Goal: Task Accomplishment & Management: Manage account settings

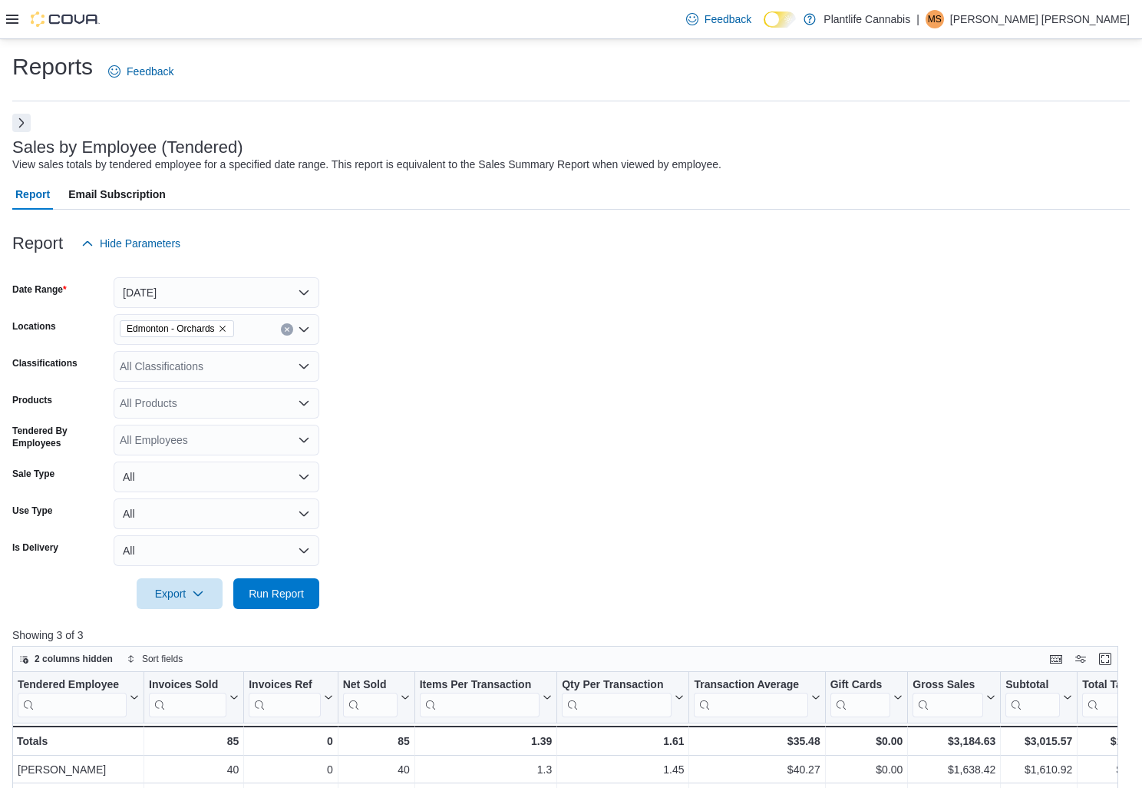
scroll to position [168, 0]
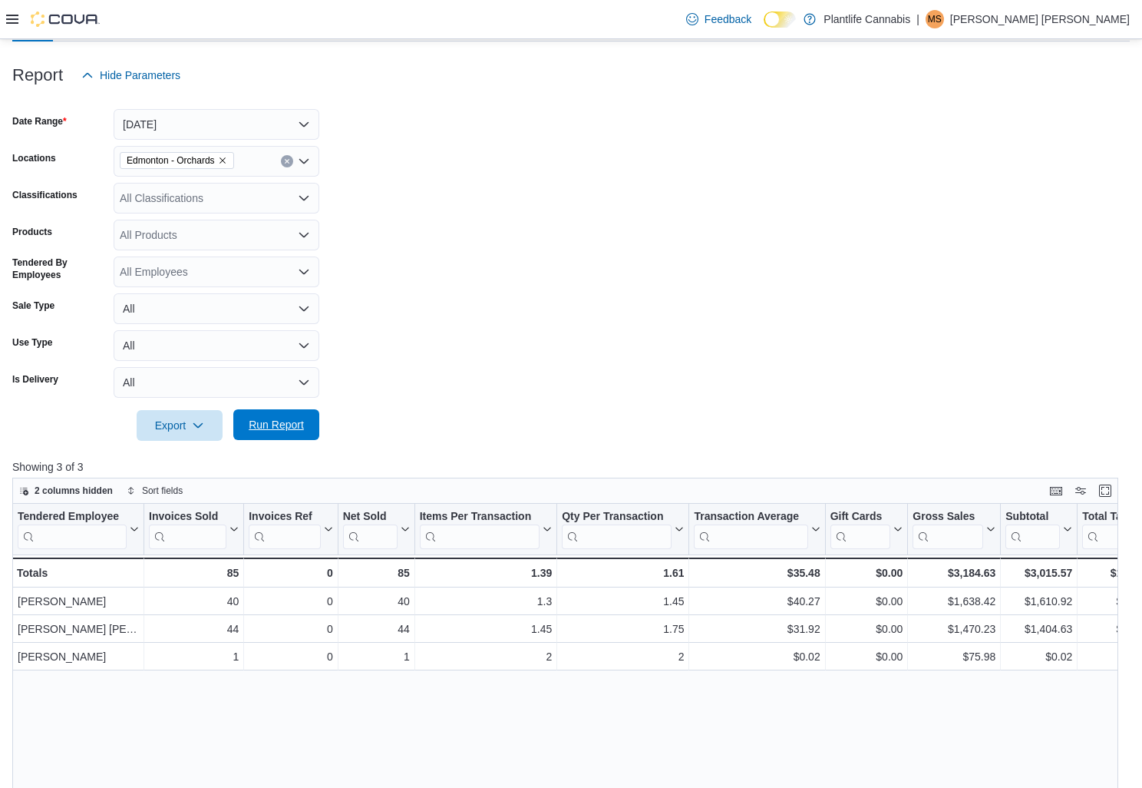
click at [283, 433] on span "Run Report" at bounding box center [277, 424] width 68 height 31
click at [283, 429] on span "Run Report" at bounding box center [276, 424] width 55 height 15
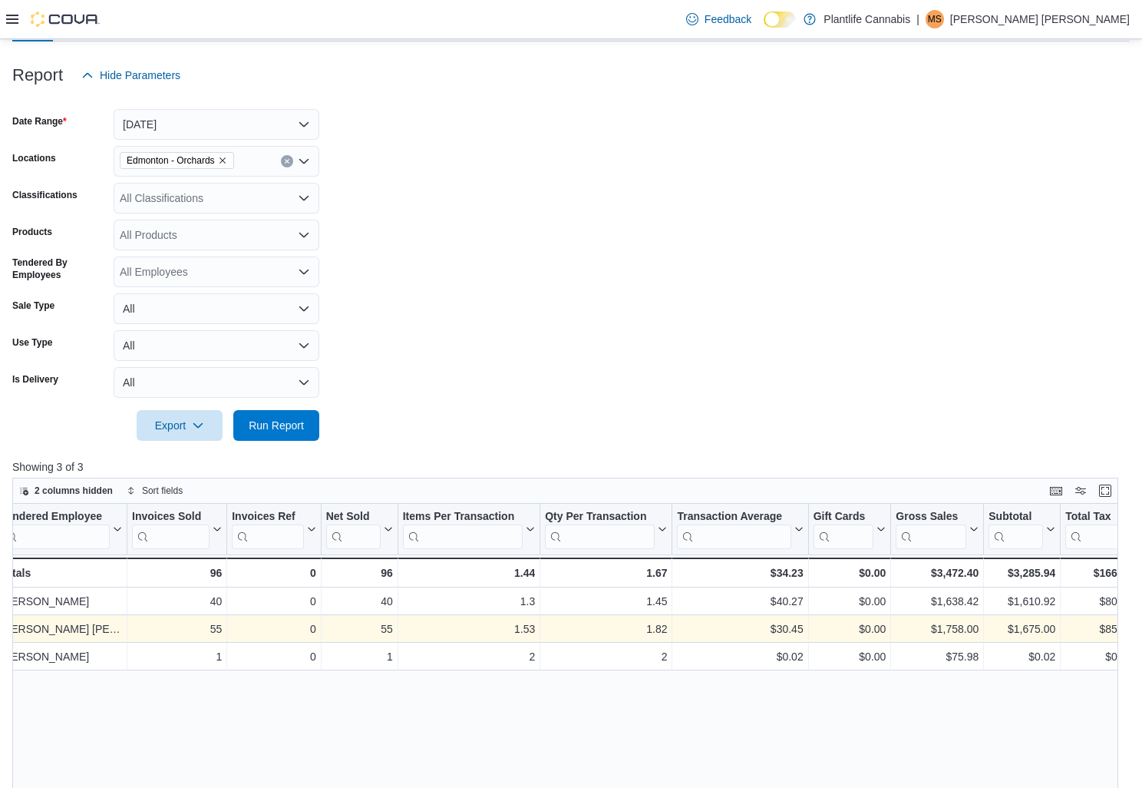
scroll to position [0, 0]
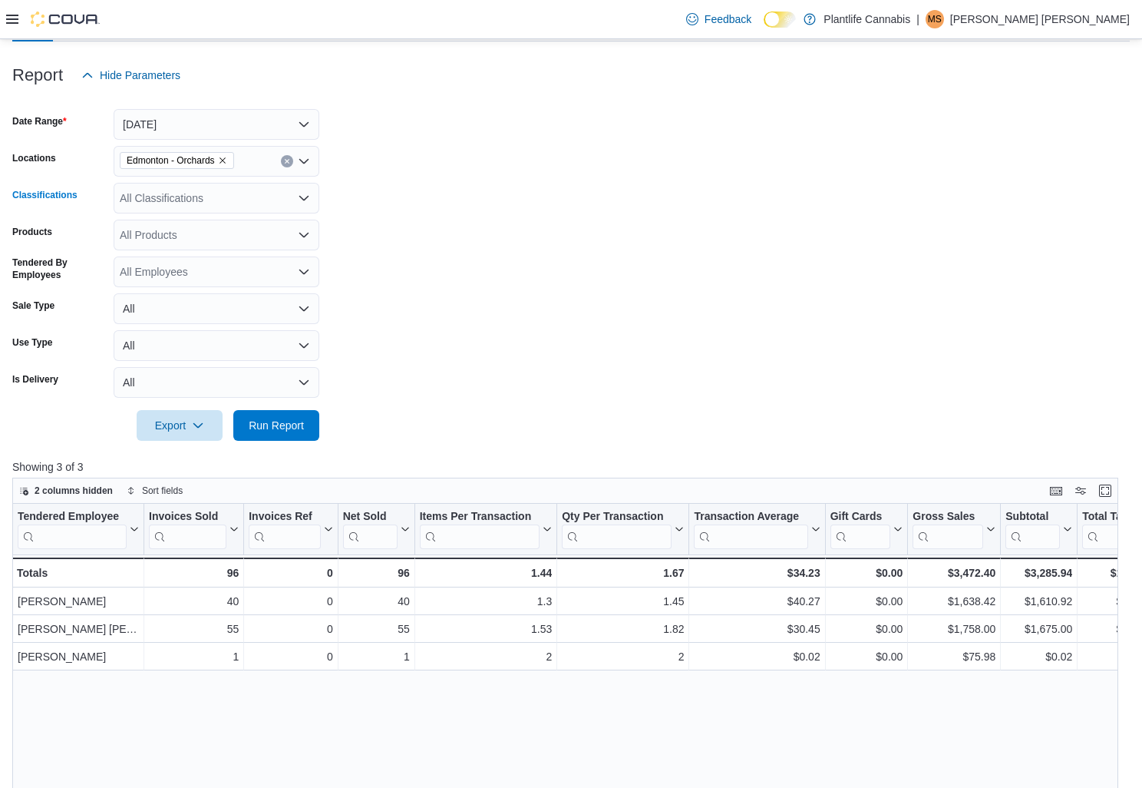
click at [306, 197] on icon "Open list of options" at bounding box center [303, 198] width 9 height 5
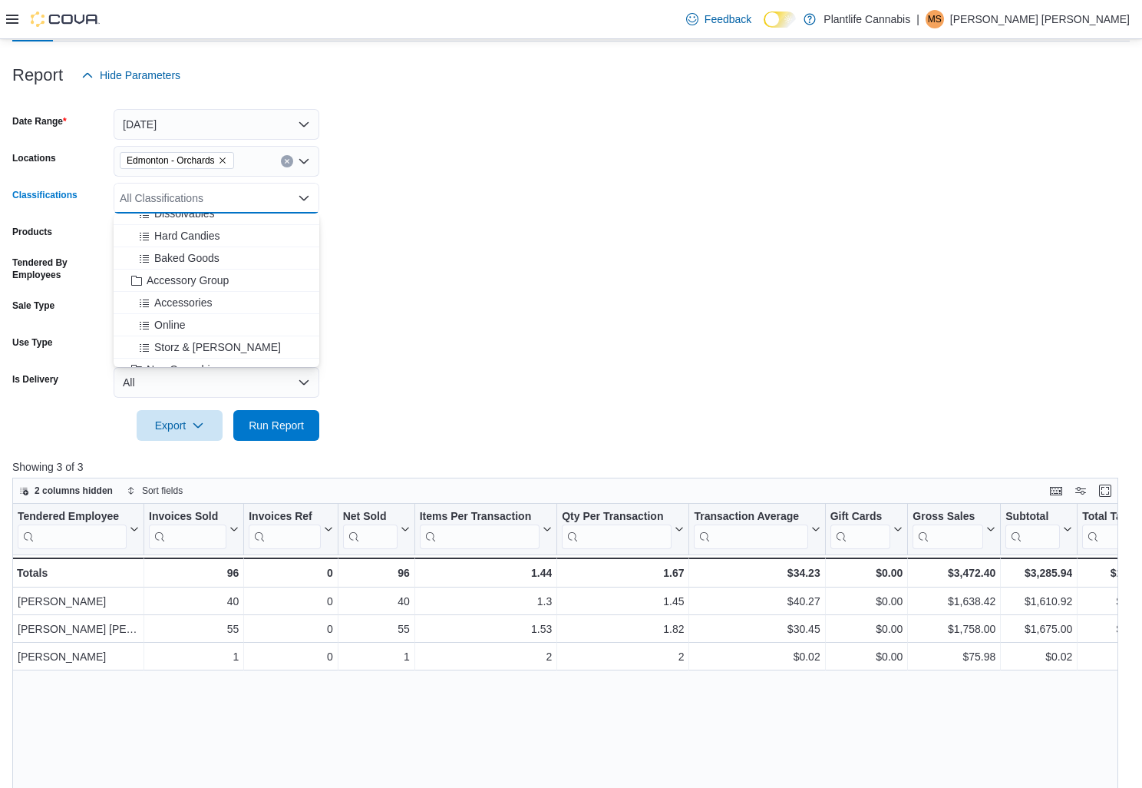
scroll to position [174, 0]
click at [207, 274] on span "Accessory Group" at bounding box center [188, 272] width 82 height 15
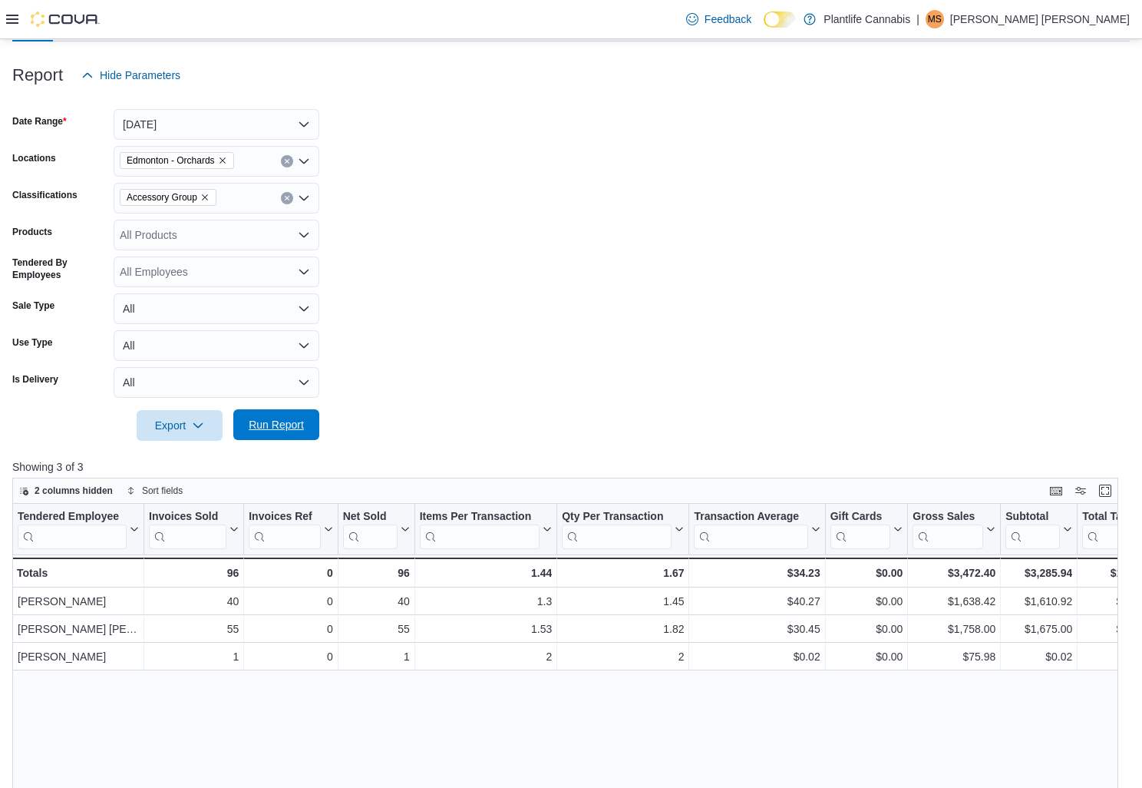
click at [289, 428] on span "Run Report" at bounding box center [276, 424] width 55 height 15
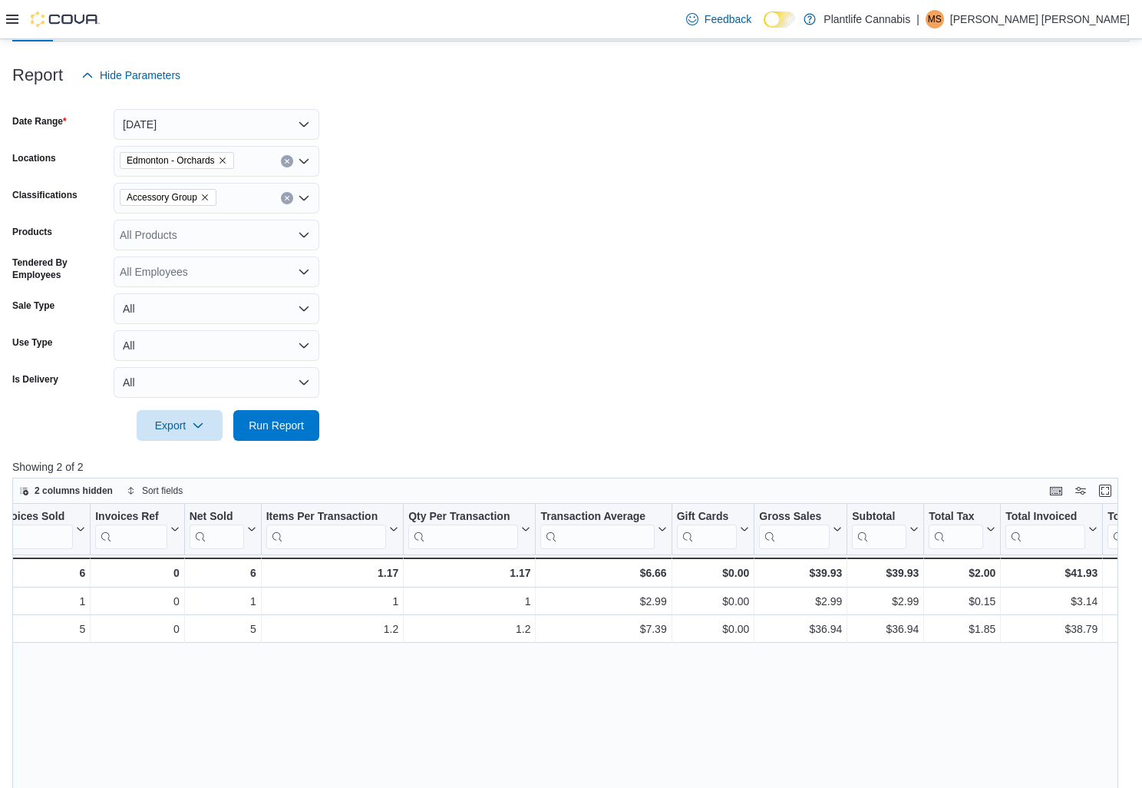
scroll to position [0, 129]
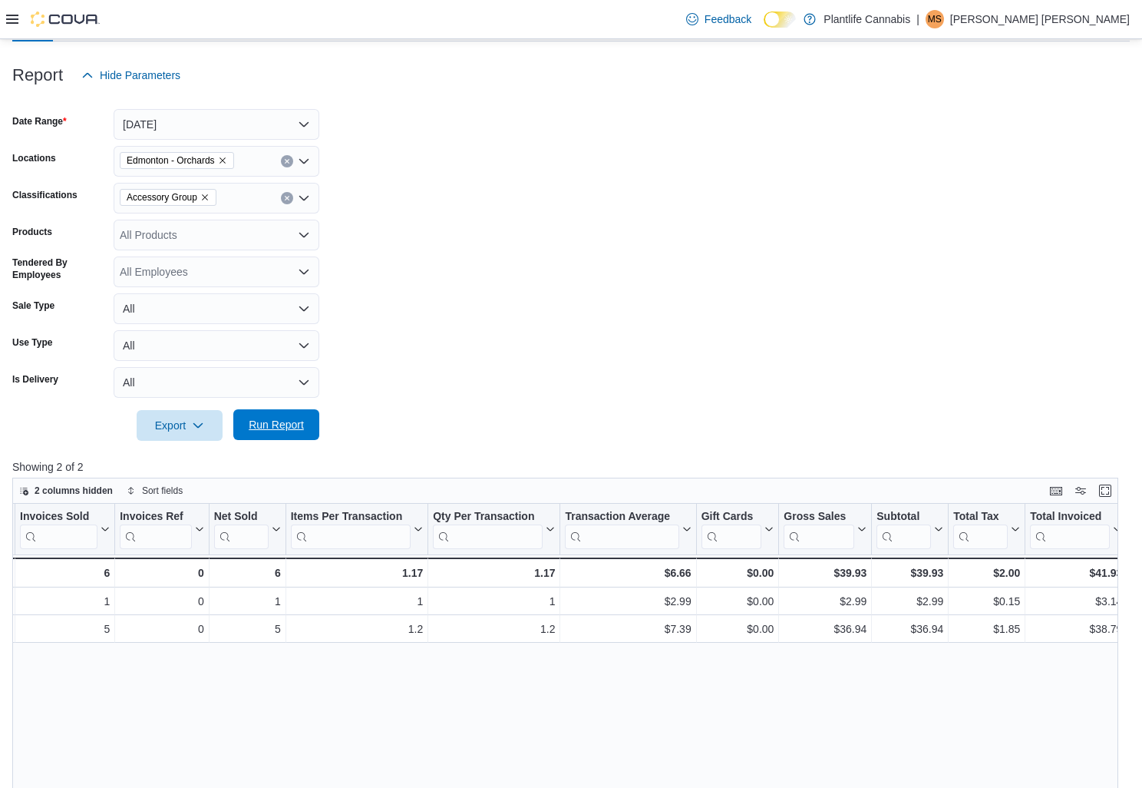
click at [288, 428] on span "Run Report" at bounding box center [276, 424] width 55 height 15
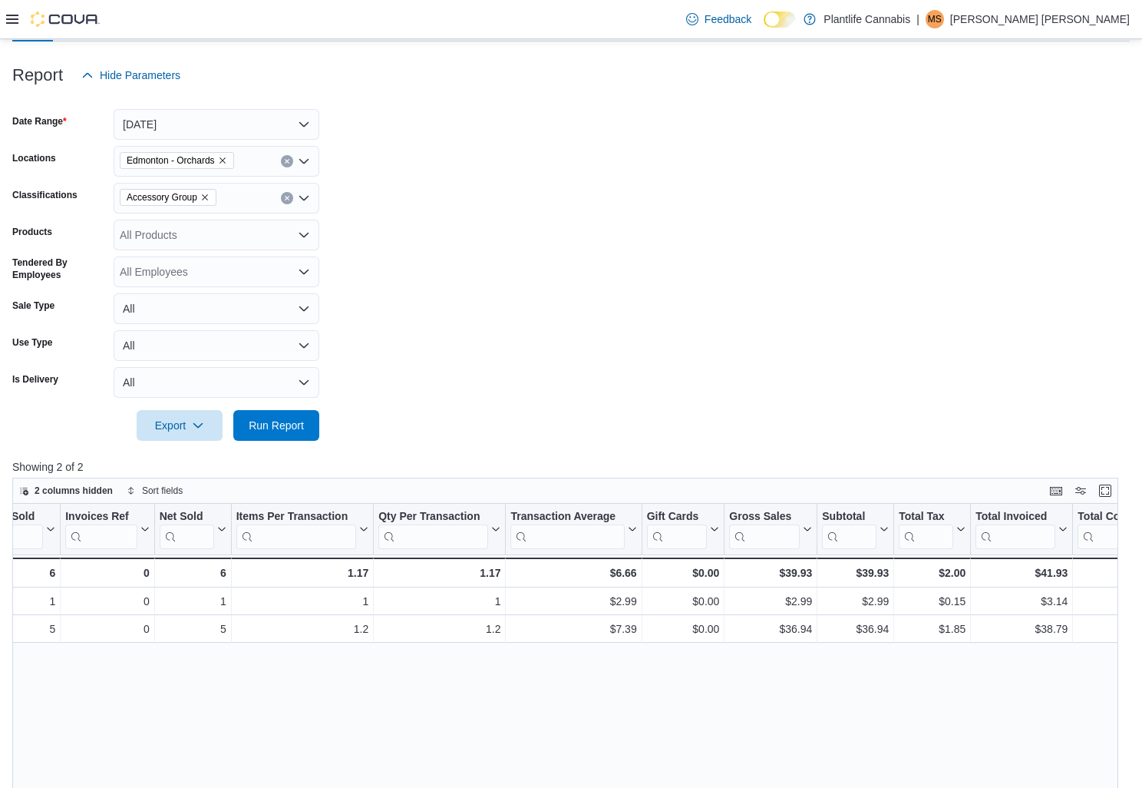
scroll to position [0, 190]
click at [210, 199] on icon "Remove Accessory Group from selection in this group" at bounding box center [204, 197] width 9 height 9
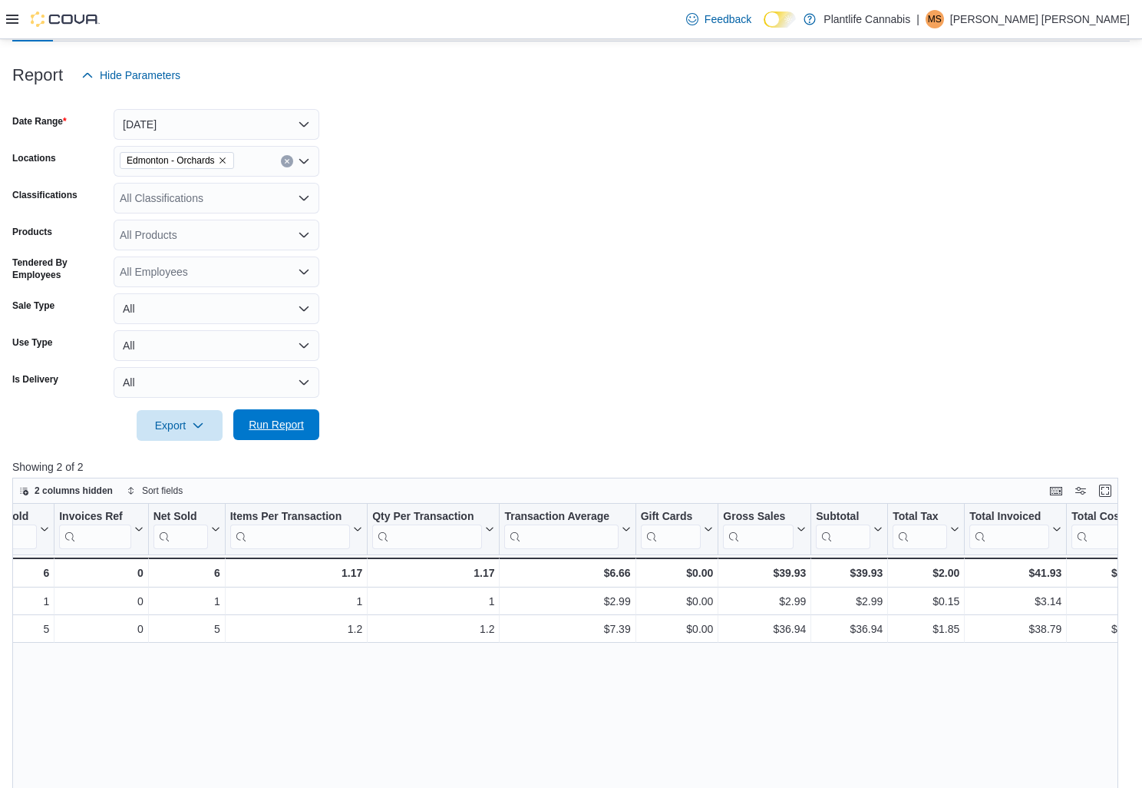
click at [288, 428] on span "Run Report" at bounding box center [276, 424] width 55 height 15
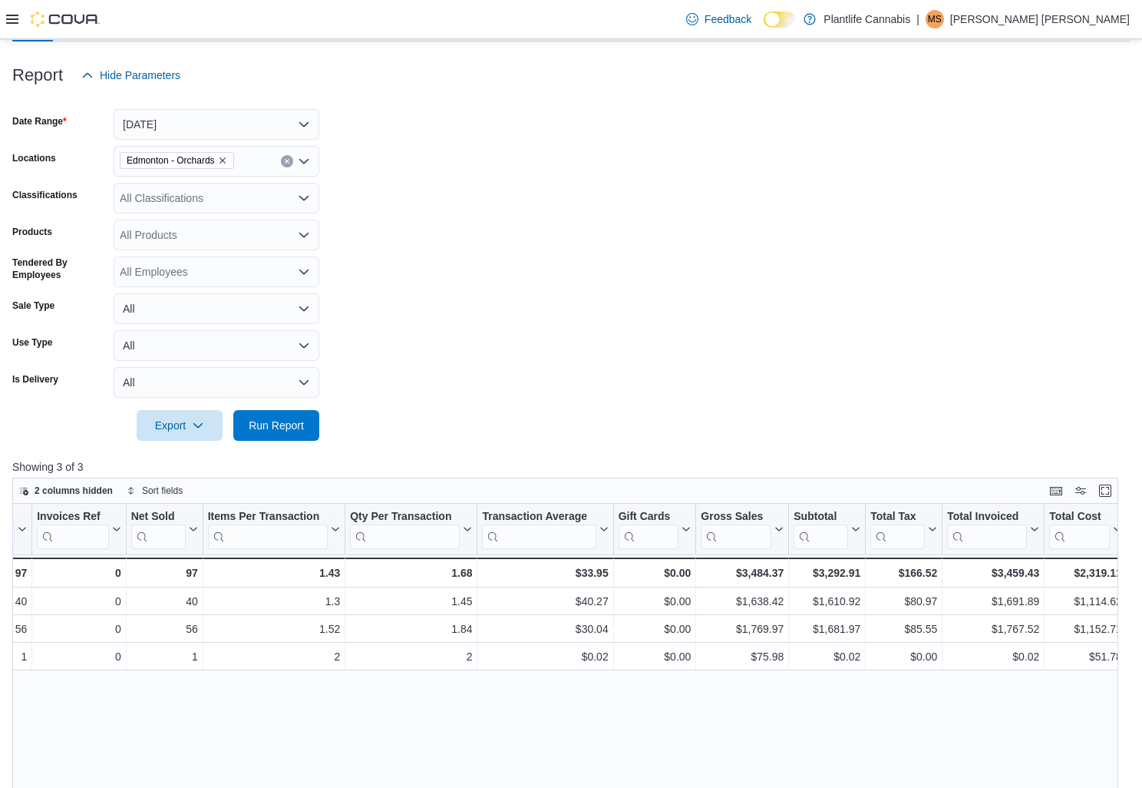
scroll to position [0, 210]
click at [285, 434] on span "Run Report" at bounding box center [277, 424] width 68 height 31
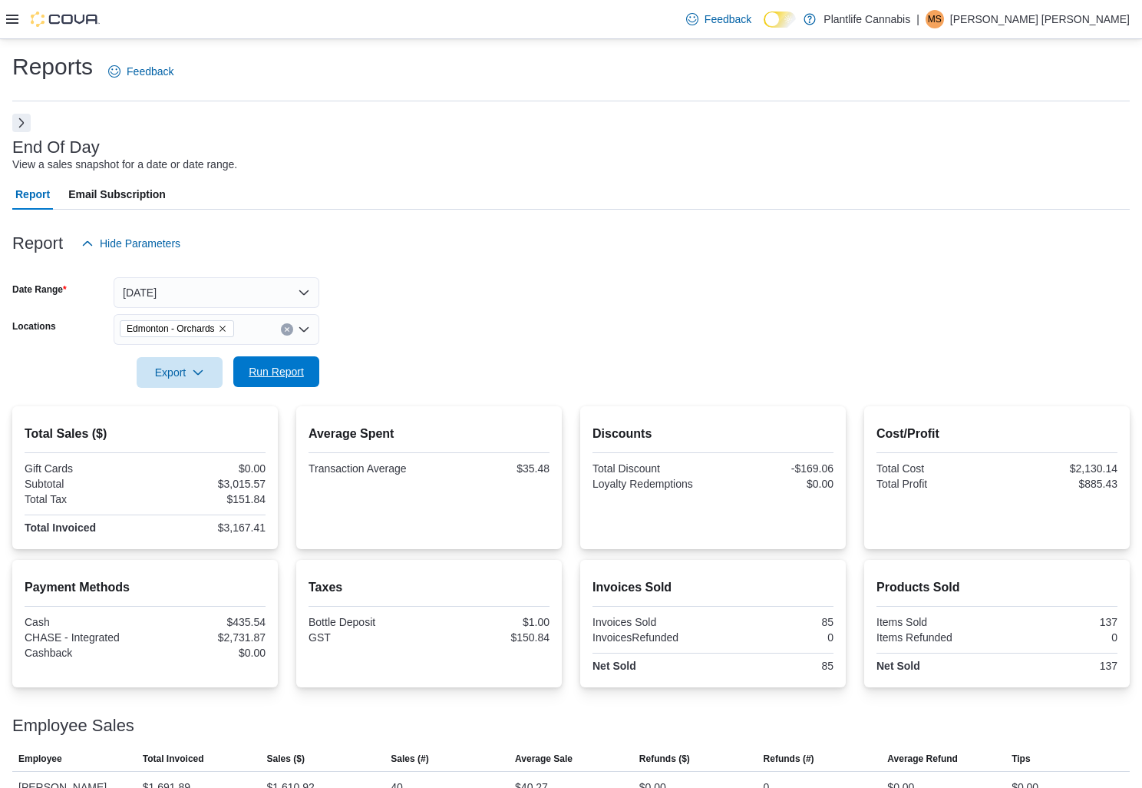
click at [269, 378] on span "Run Report" at bounding box center [276, 371] width 55 height 15
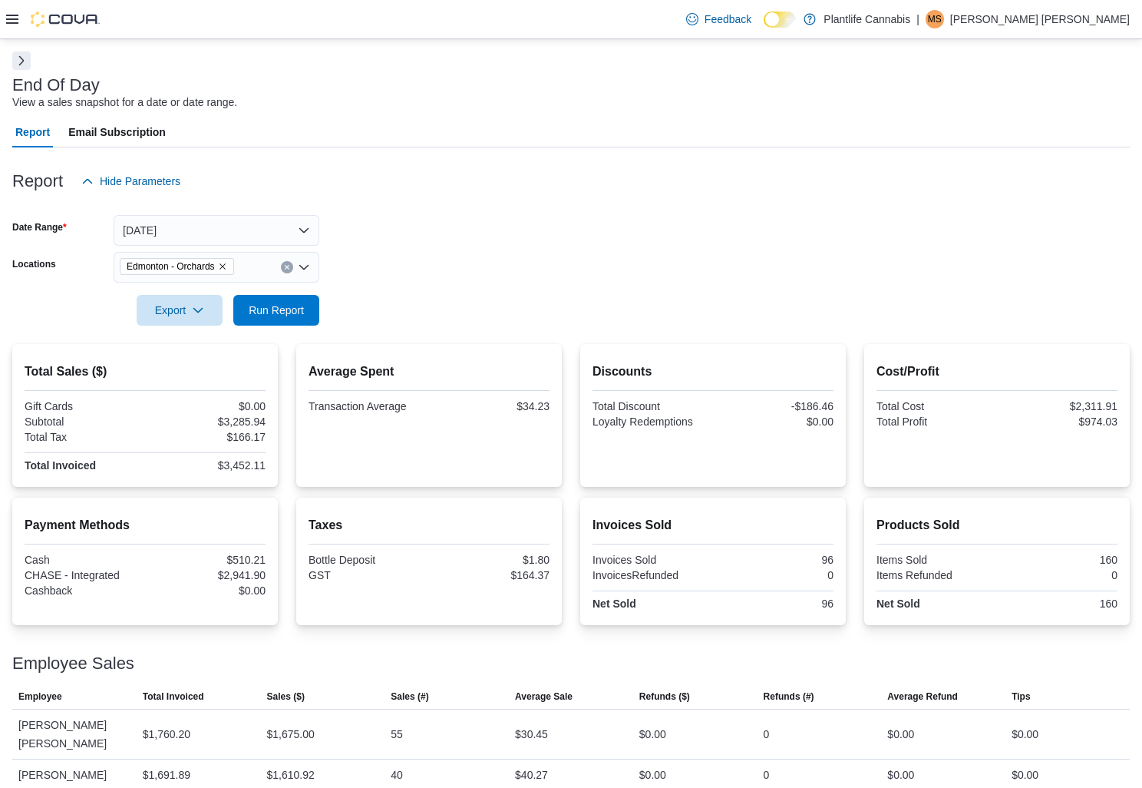
scroll to position [91, 0]
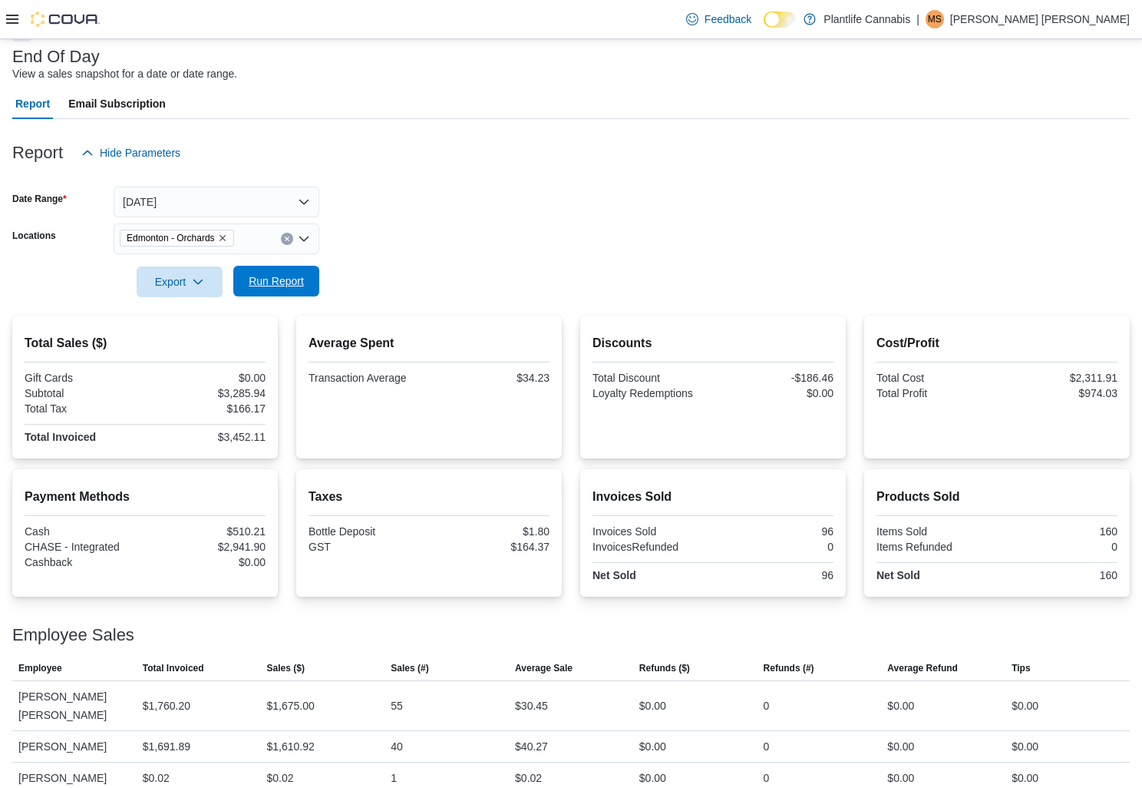
click at [284, 291] on span "Run Report" at bounding box center [277, 281] width 68 height 31
click at [292, 281] on span "Run Report" at bounding box center [276, 280] width 55 height 15
click at [283, 282] on span "Run Report" at bounding box center [276, 280] width 55 height 15
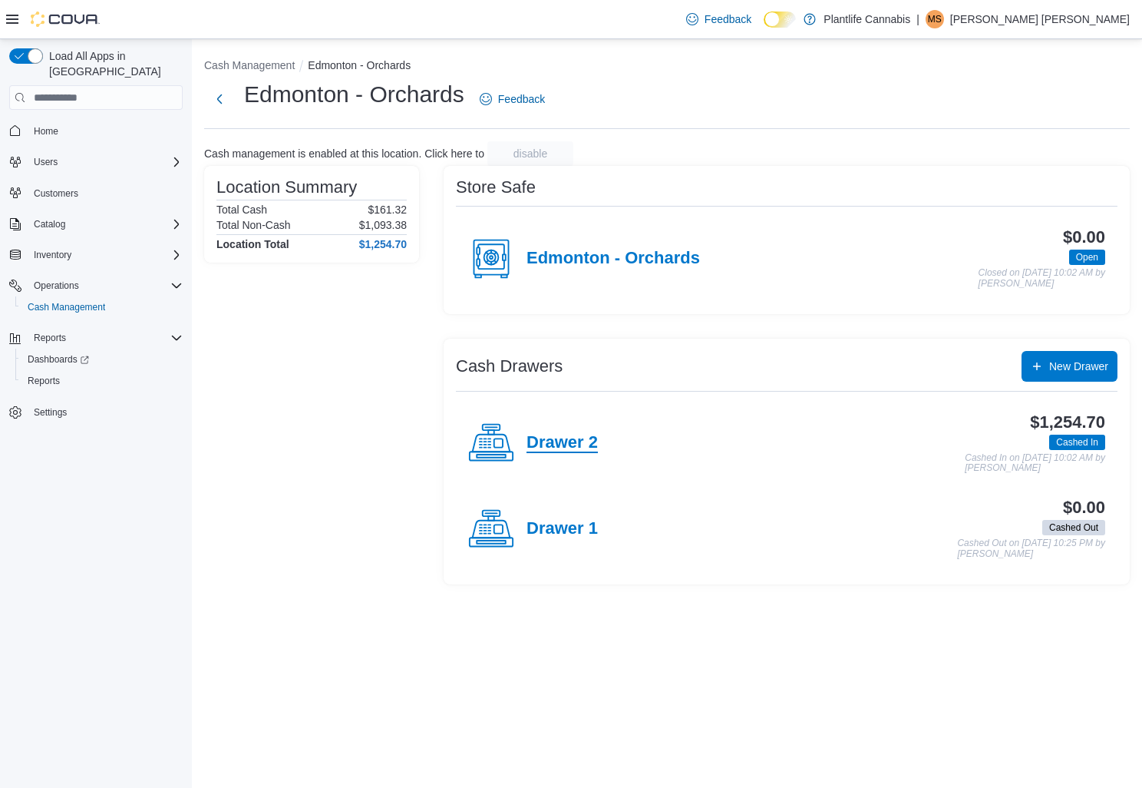
click at [568, 444] on h4 "Drawer 2" at bounding box center [562, 443] width 71 height 20
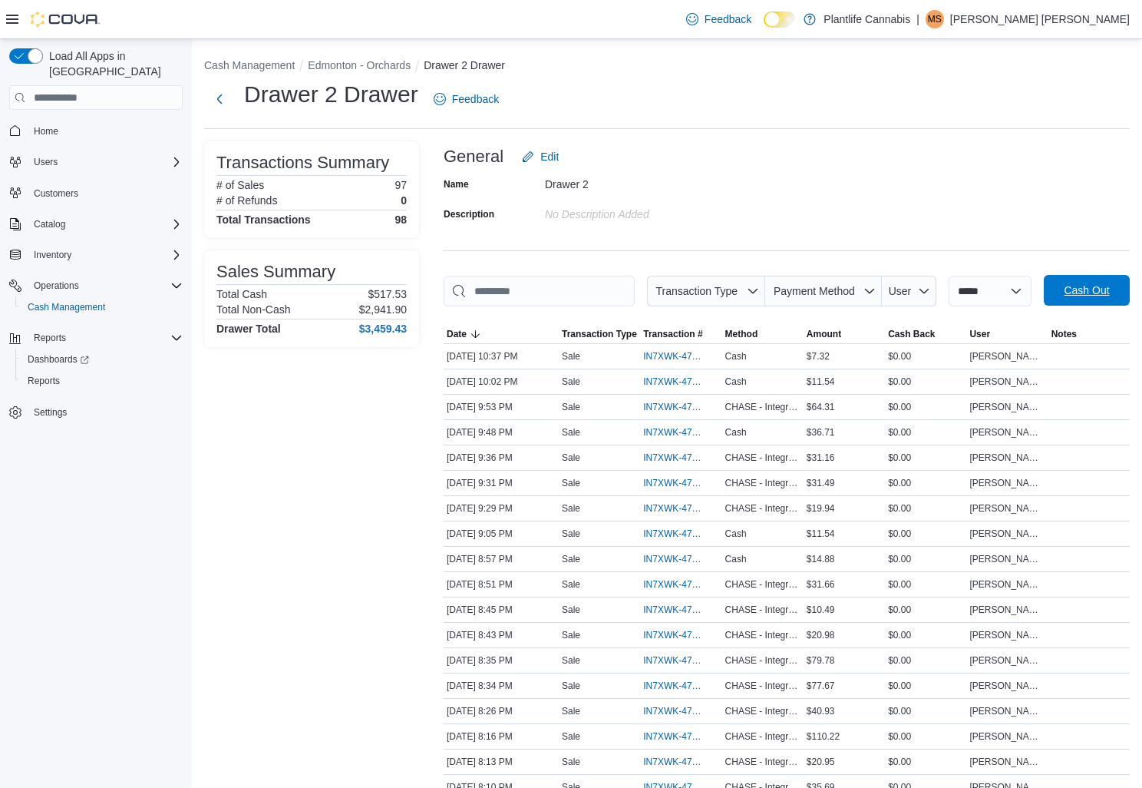
click at [1084, 298] on span "Cash Out" at bounding box center [1087, 290] width 68 height 31
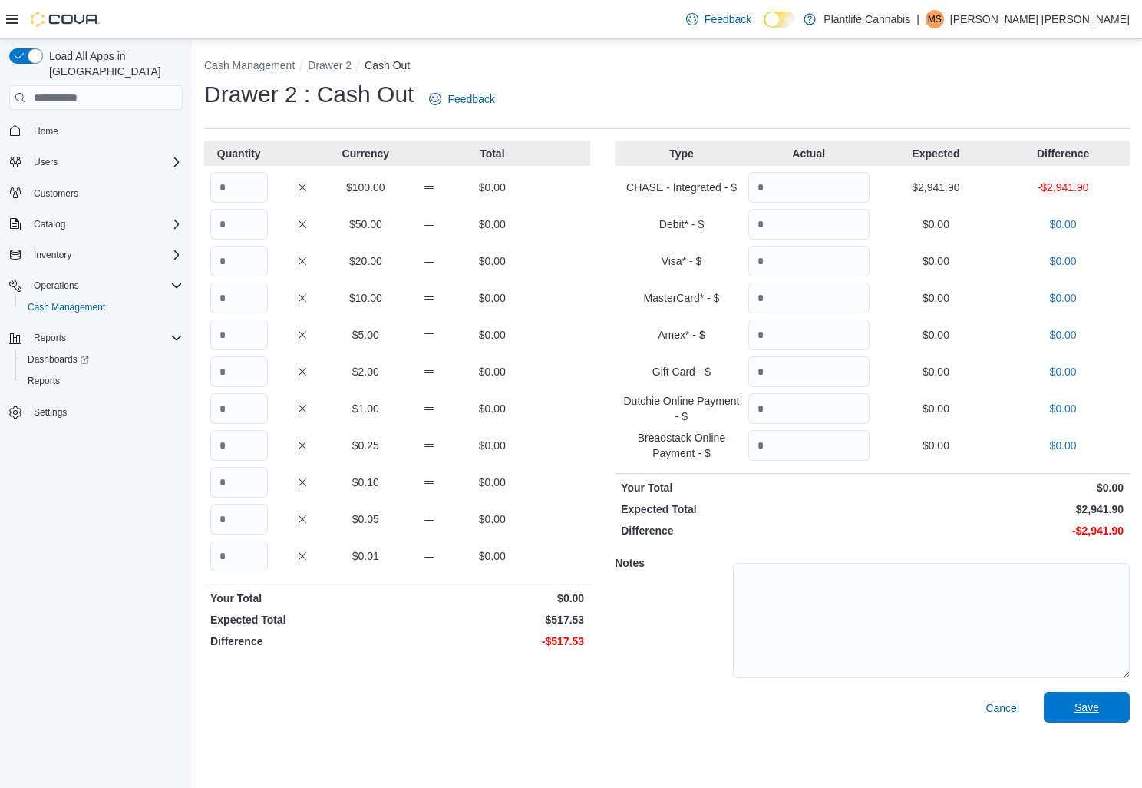
click at [1088, 710] on span "Save" at bounding box center [1087, 706] width 25 height 15
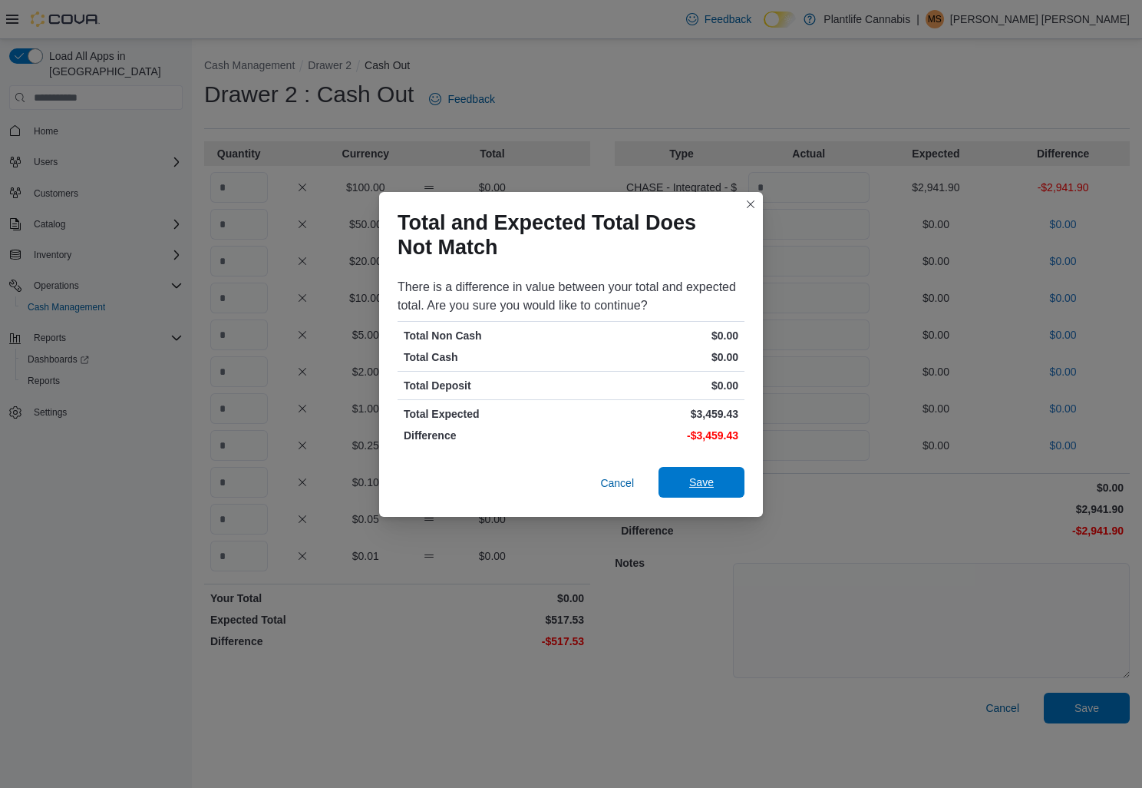
click at [697, 485] on span "Save" at bounding box center [701, 481] width 25 height 15
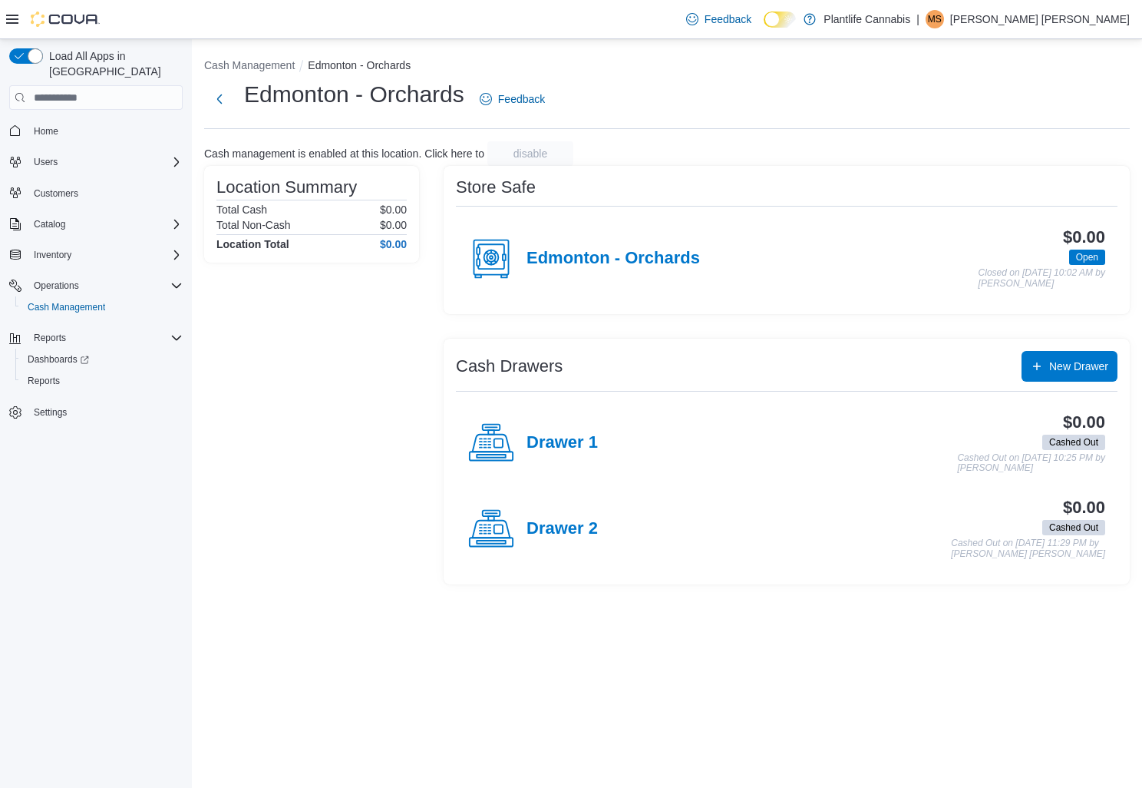
click at [1089, 258] on span "Open" at bounding box center [1087, 257] width 22 height 14
click at [1086, 262] on span "Open" at bounding box center [1087, 257] width 22 height 14
click at [1089, 259] on span "Open" at bounding box center [1087, 257] width 22 height 14
click at [1088, 260] on span "Open" at bounding box center [1087, 257] width 22 height 14
click at [657, 258] on h4 "Edmonton - Orchards" at bounding box center [614, 259] width 174 height 20
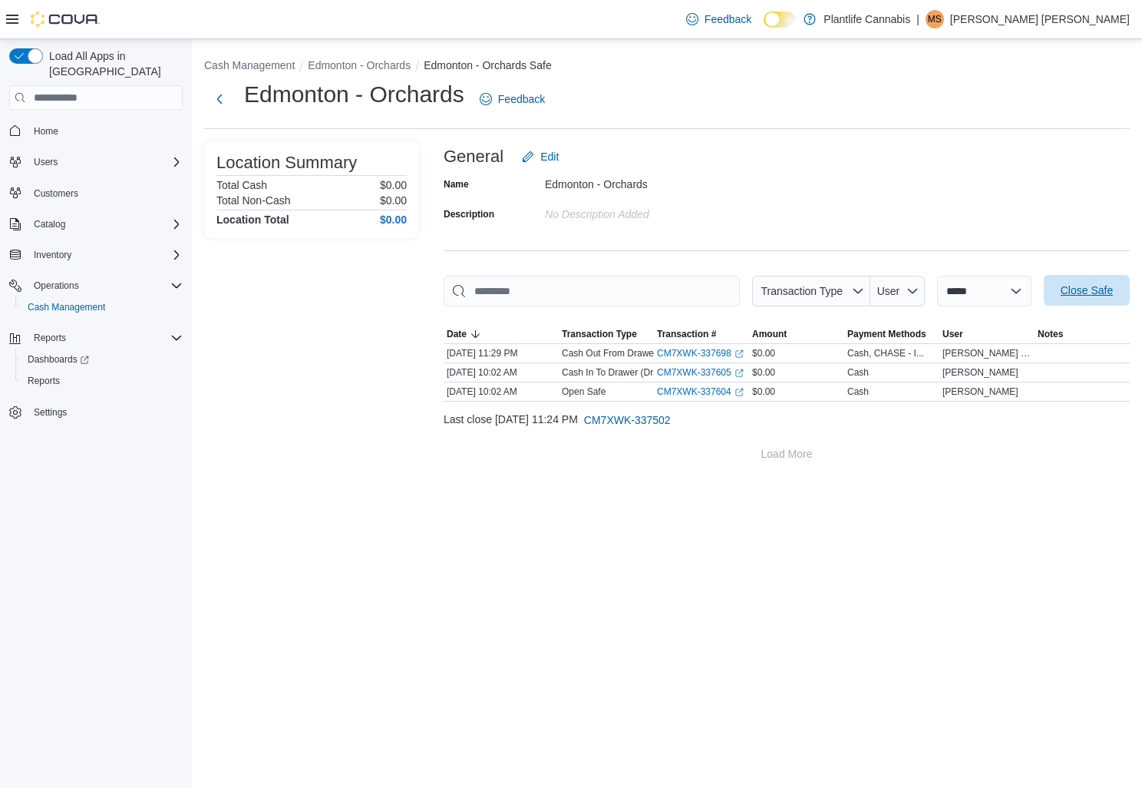
click at [1096, 291] on span "Close Safe" at bounding box center [1087, 290] width 52 height 15
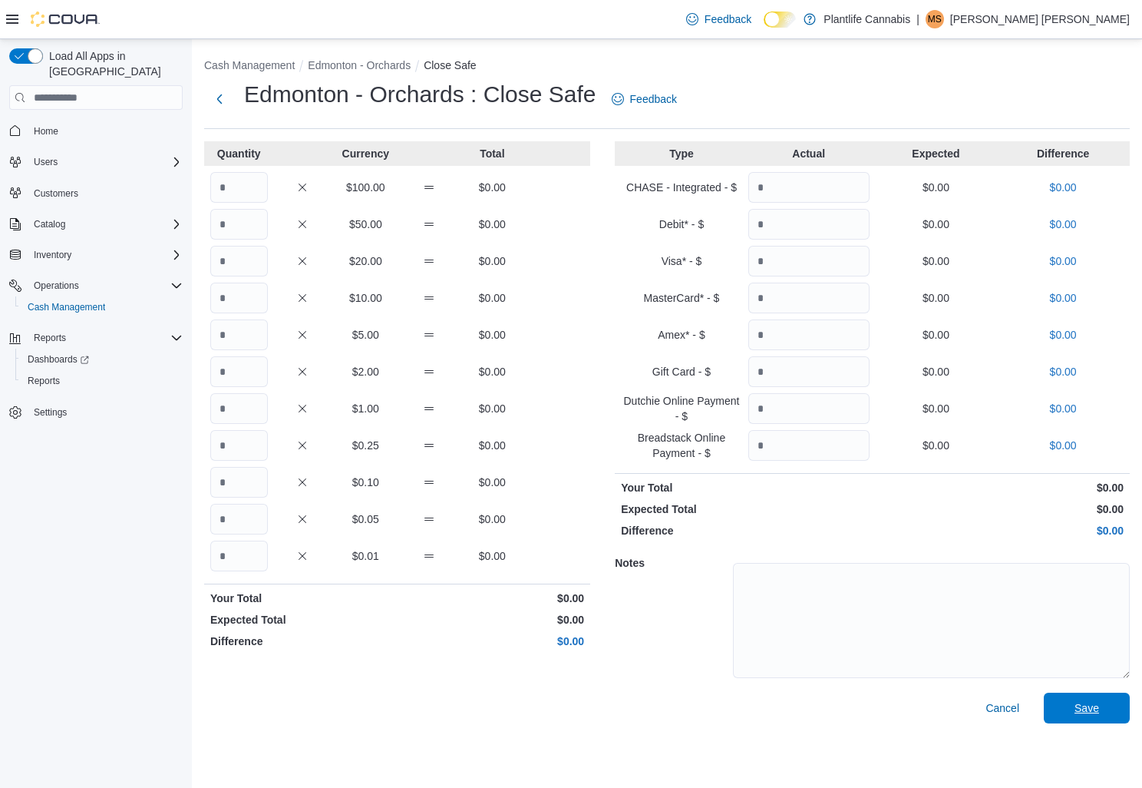
click at [1105, 716] on span "Save" at bounding box center [1087, 707] width 68 height 31
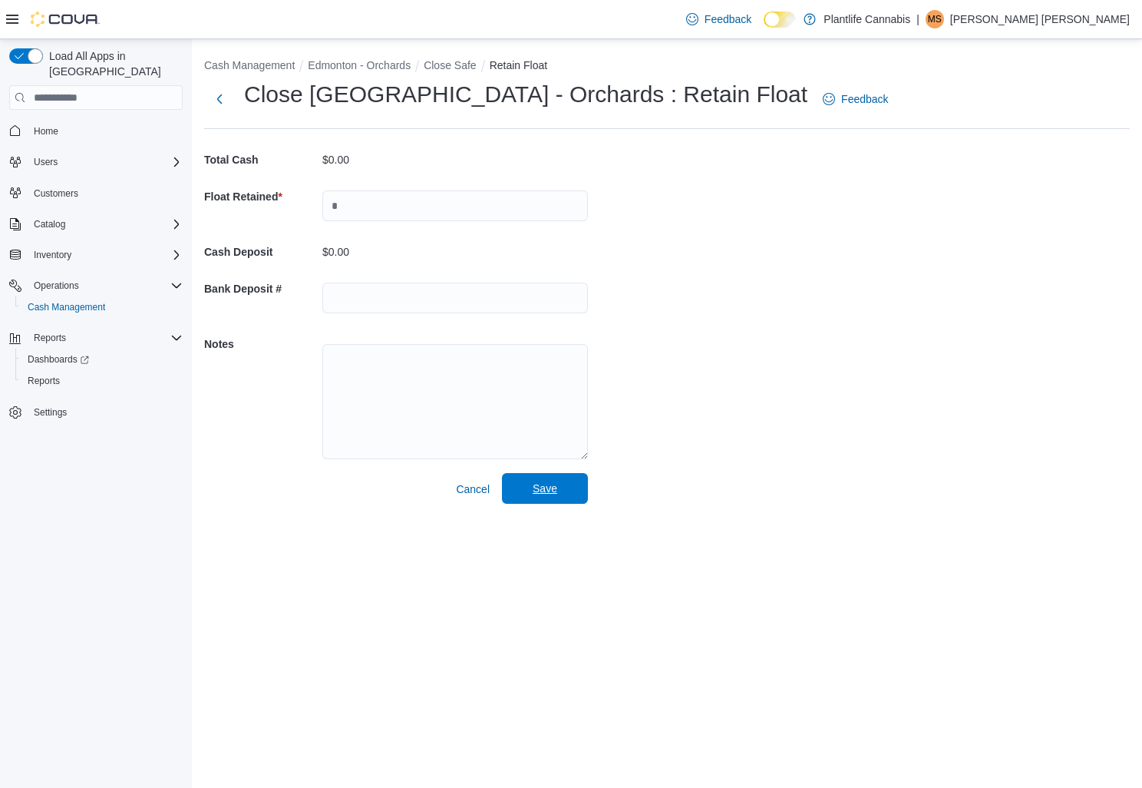
click at [558, 494] on span "Save" at bounding box center [545, 488] width 68 height 31
